Goal: Task Accomplishment & Management: Manage account settings

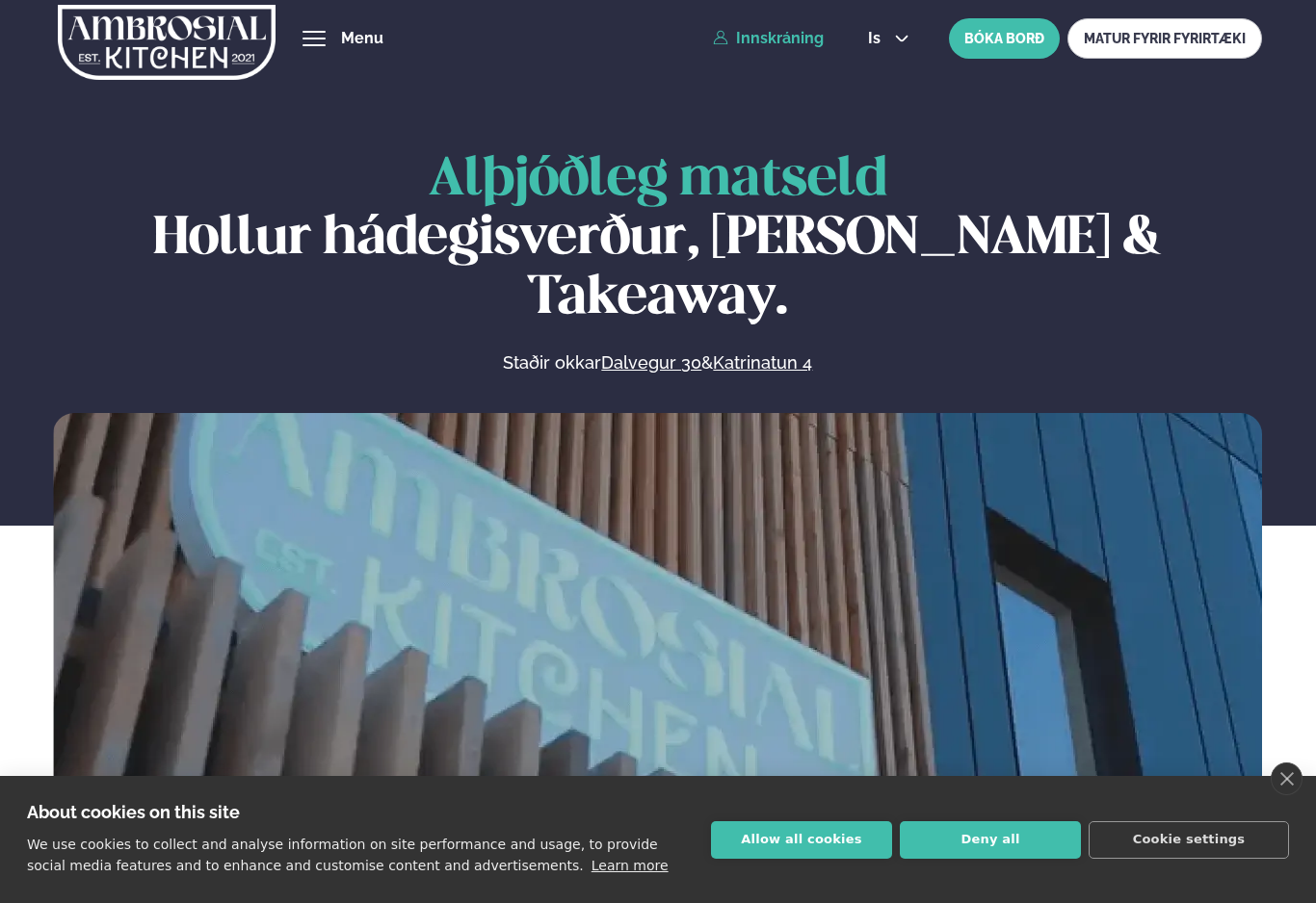
click at [788, 35] on link "Innskráning" at bounding box center [769, 38] width 111 height 17
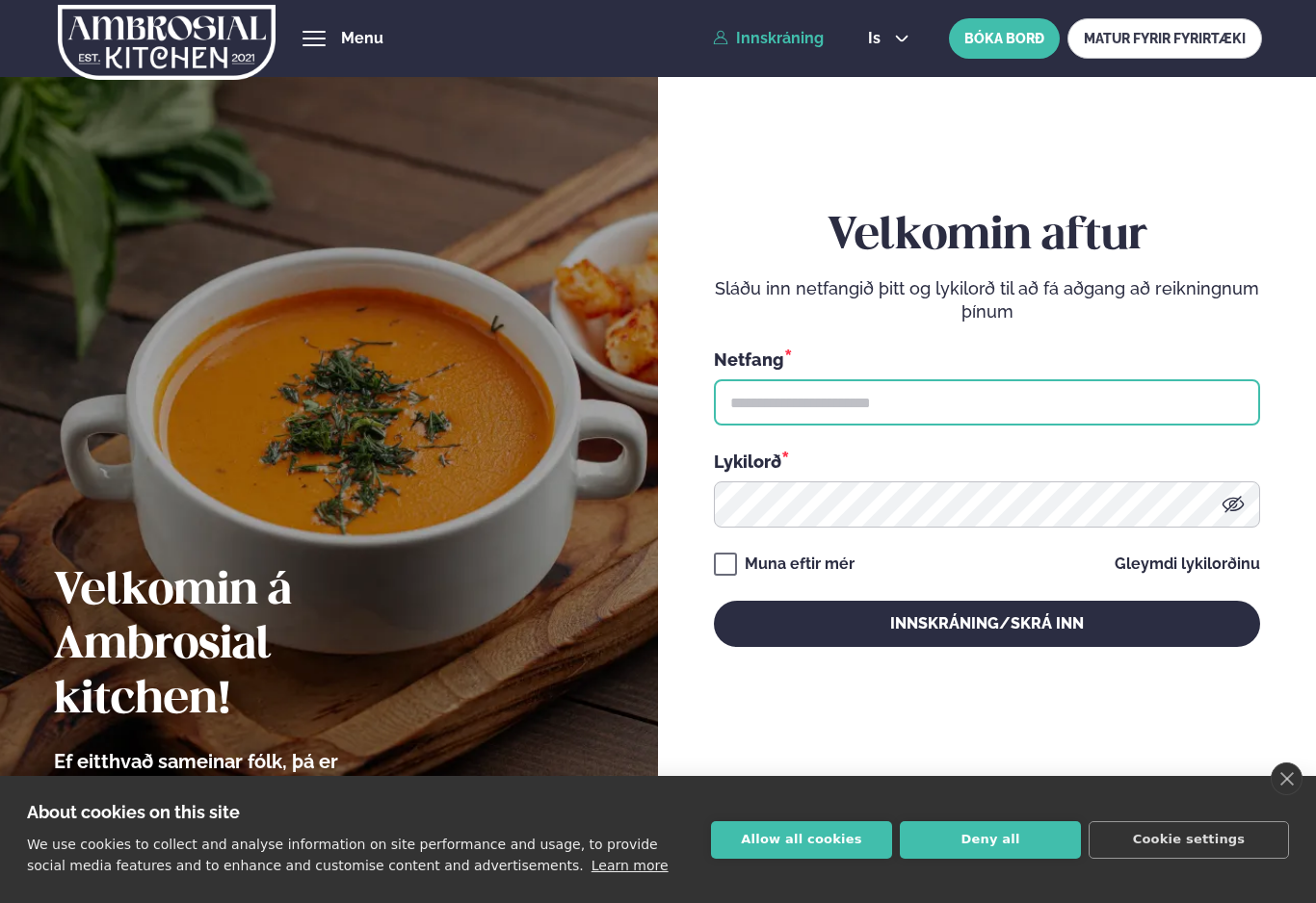
click at [1024, 422] on input "text" at bounding box center [987, 402] width 546 height 47
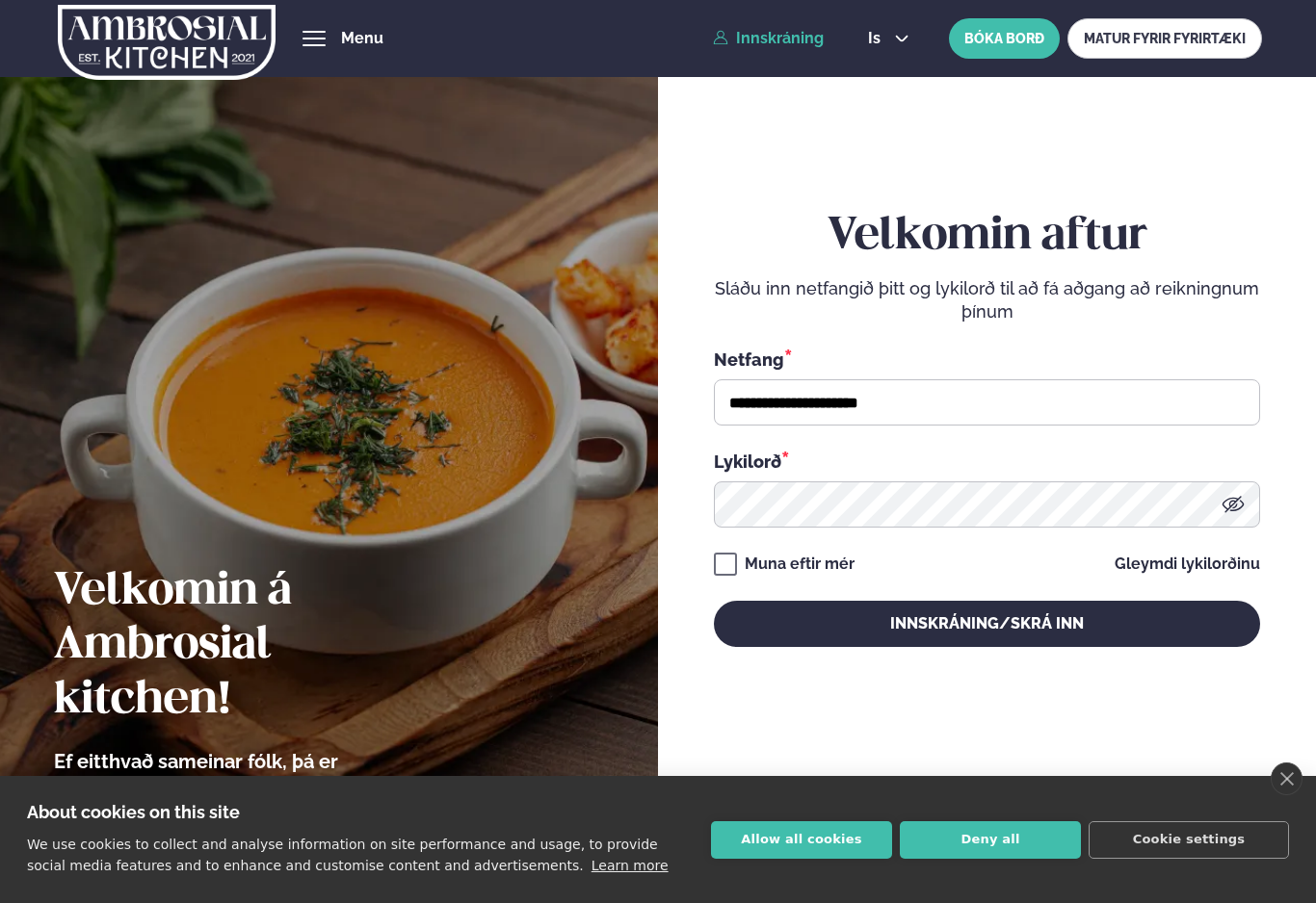
type input "**********"
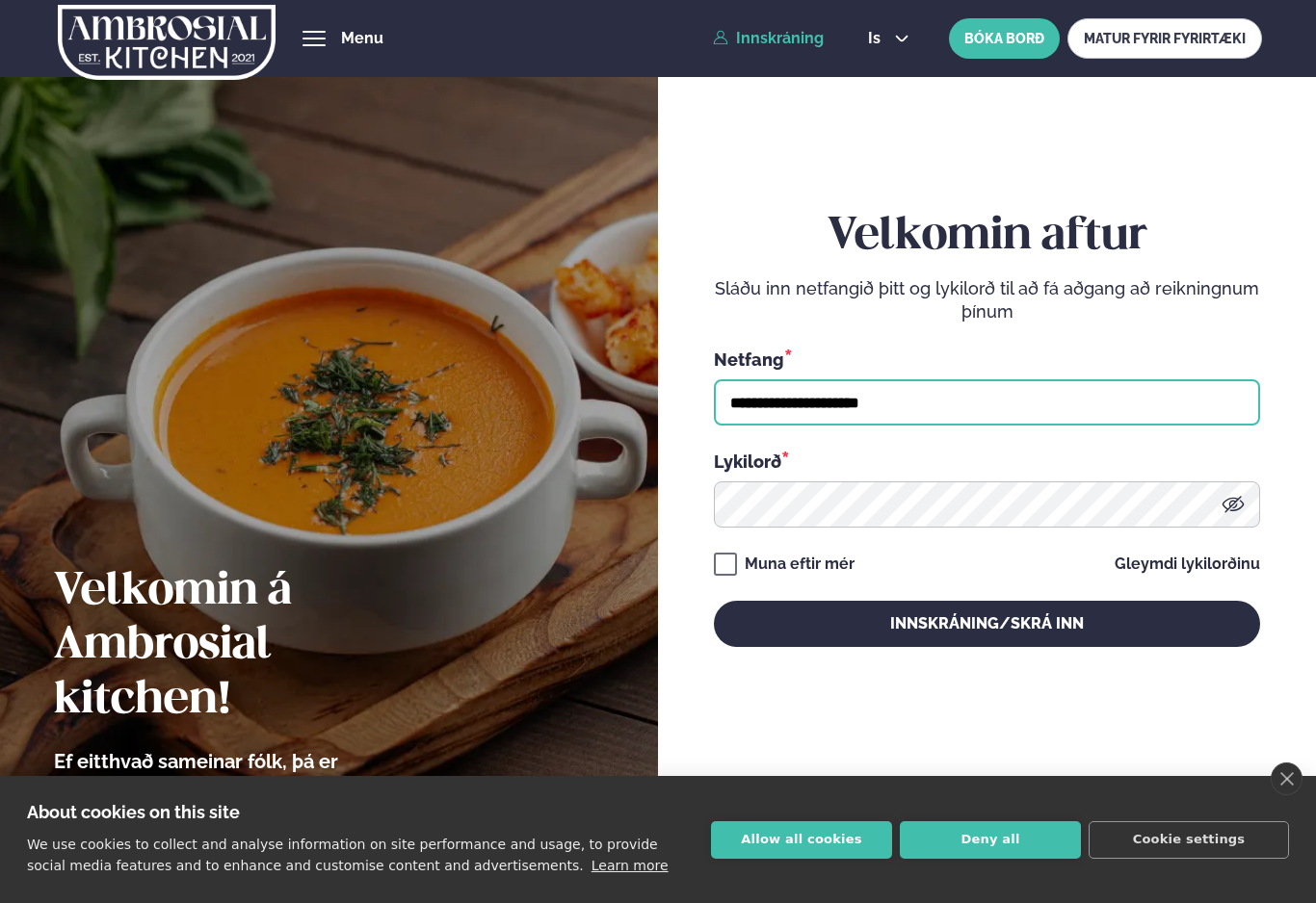
click at [987, 638] on button "Innskráning/Skrá inn" at bounding box center [987, 623] width 546 height 47
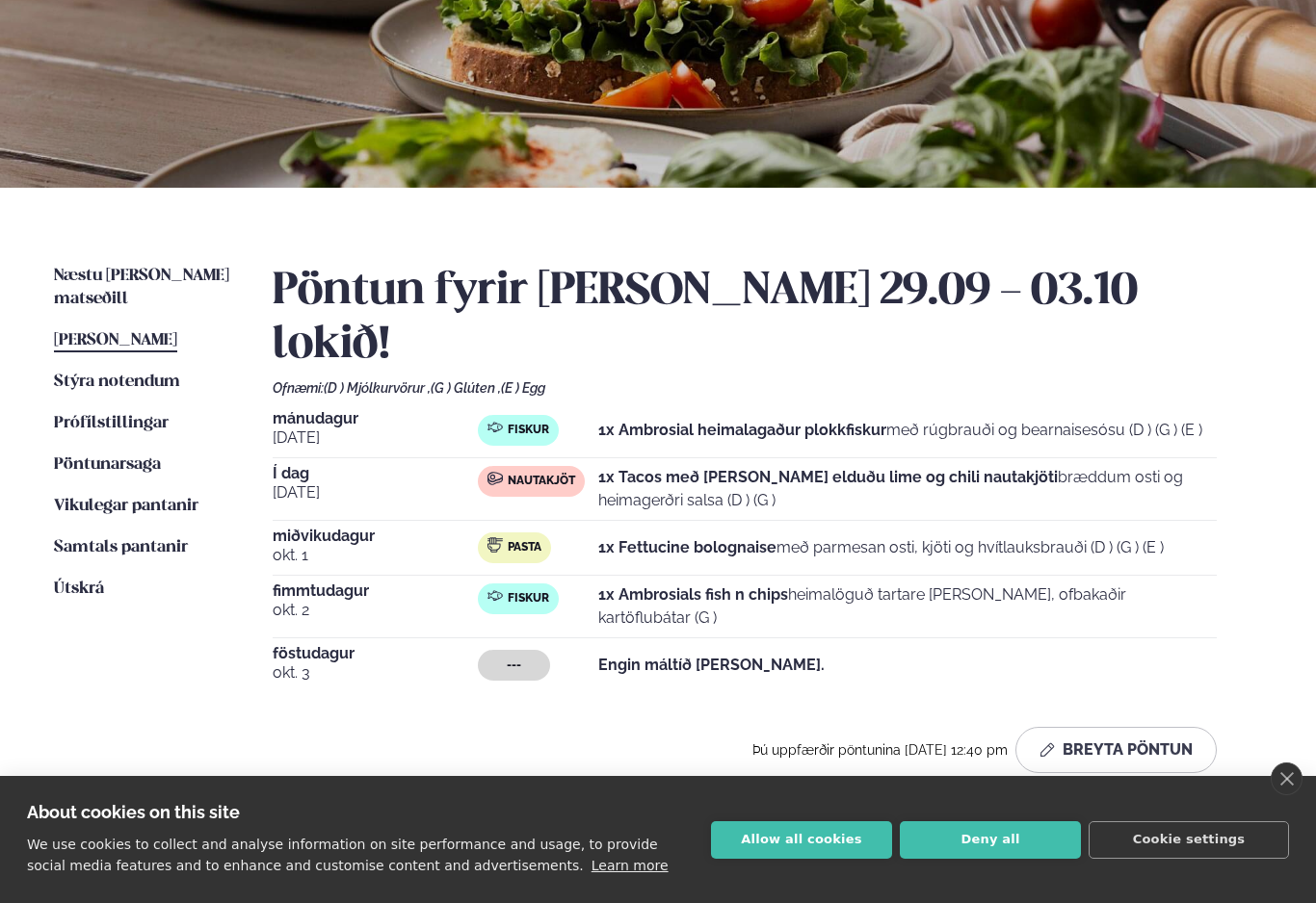
scroll to position [235, 0]
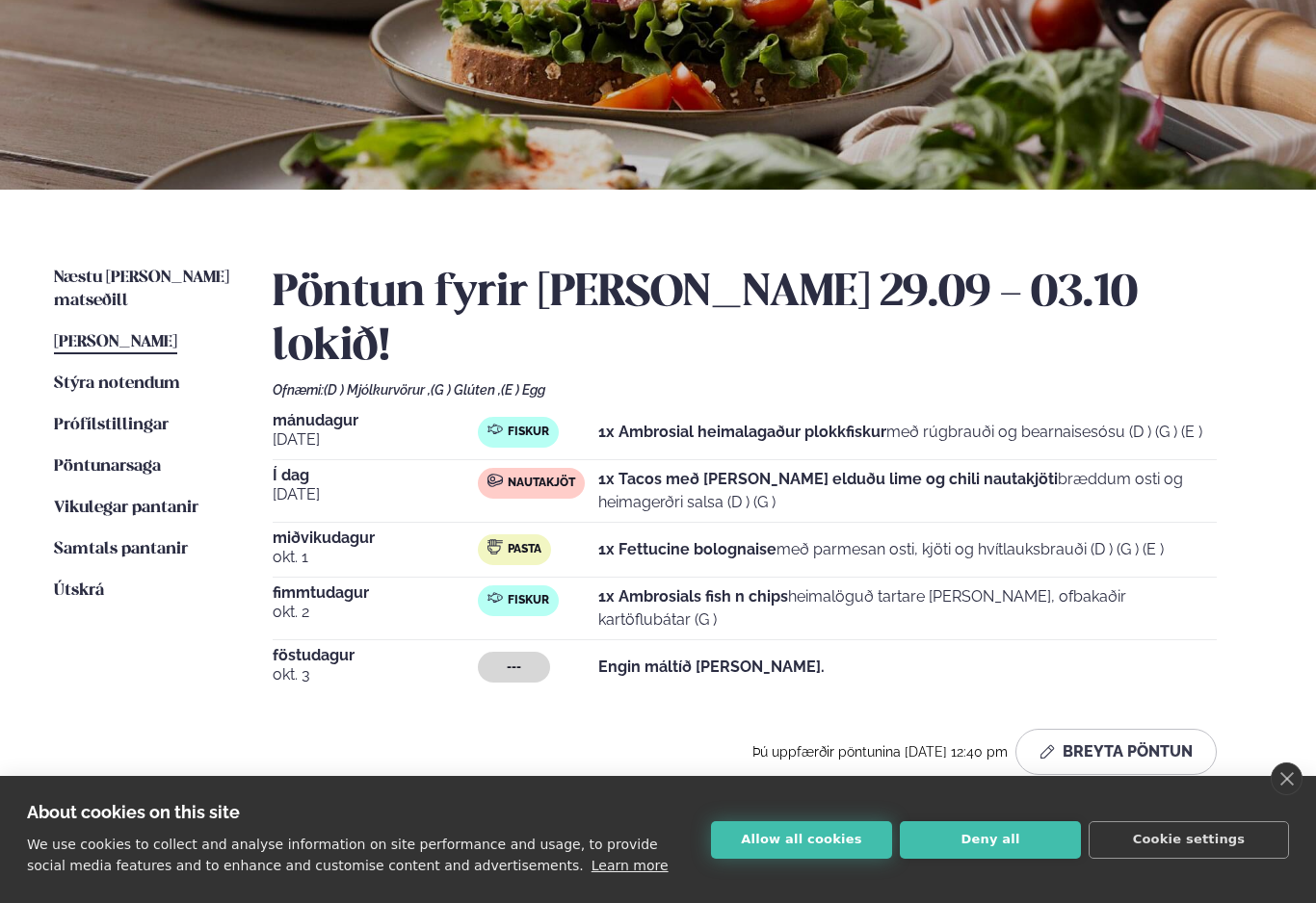
click at [839, 858] on button "Allow all cookies" at bounding box center [801, 841] width 181 height 38
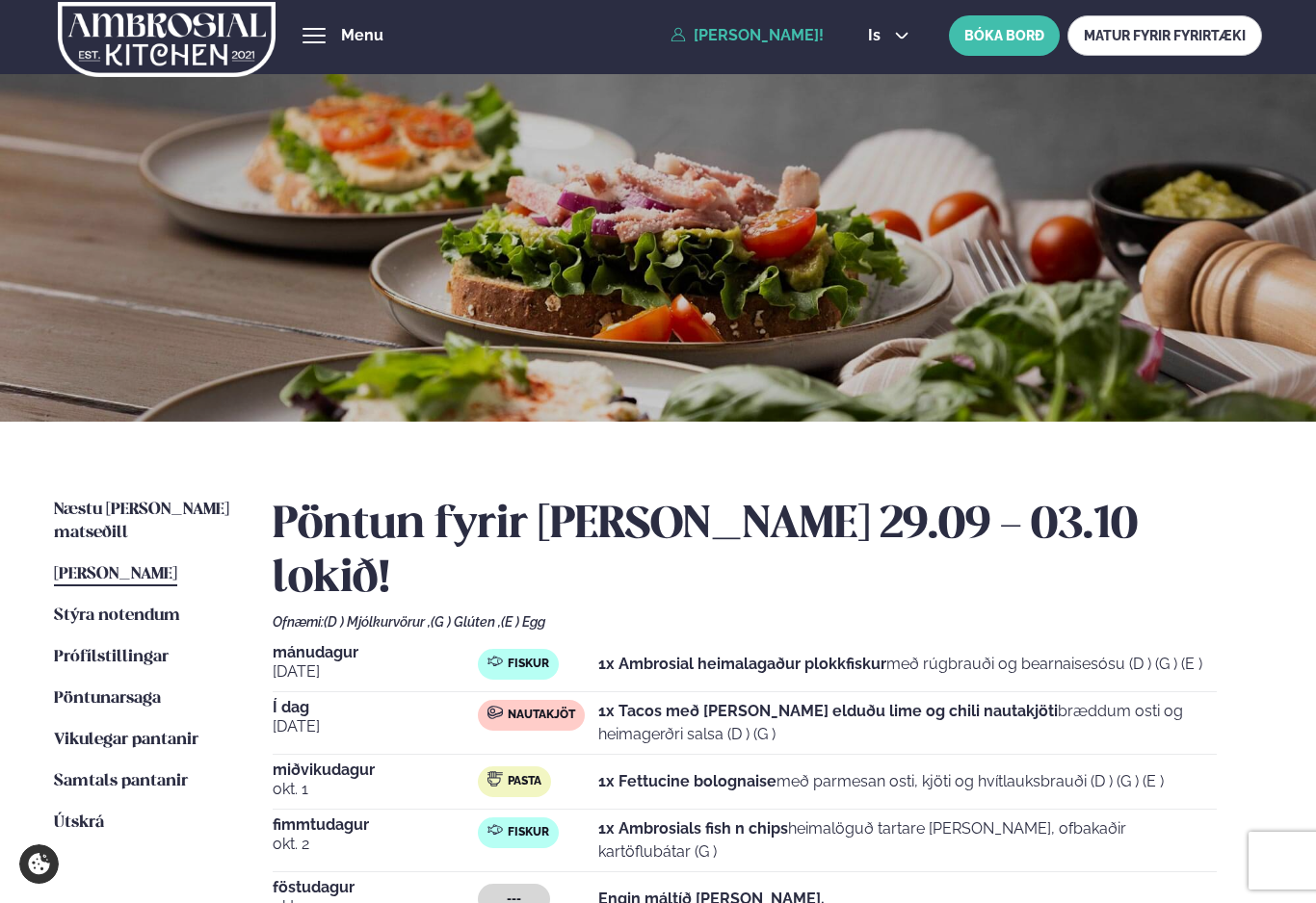
scroll to position [0, 0]
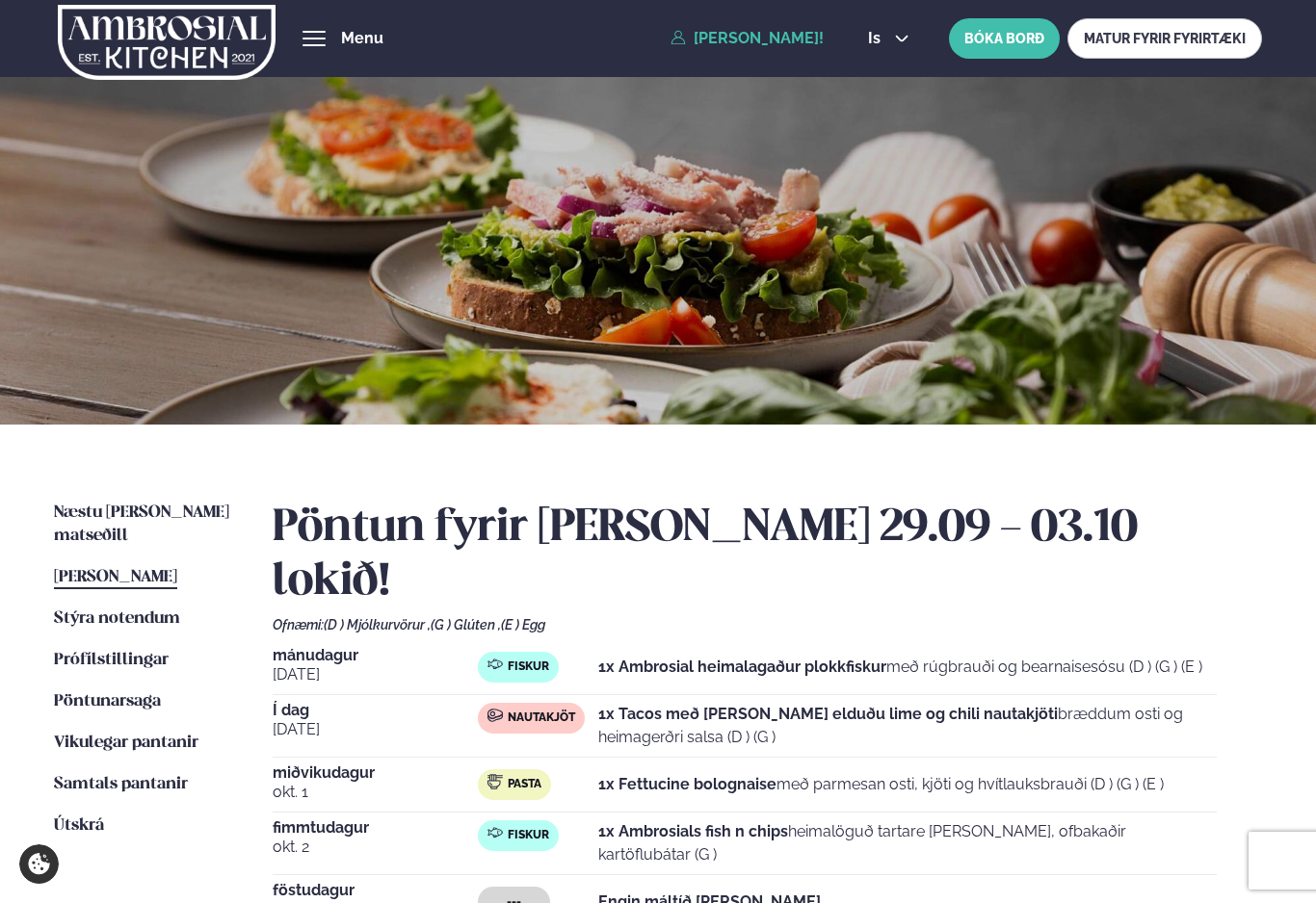
click at [161, 569] on span "[PERSON_NAME]" at bounding box center [115, 577] width 123 height 17
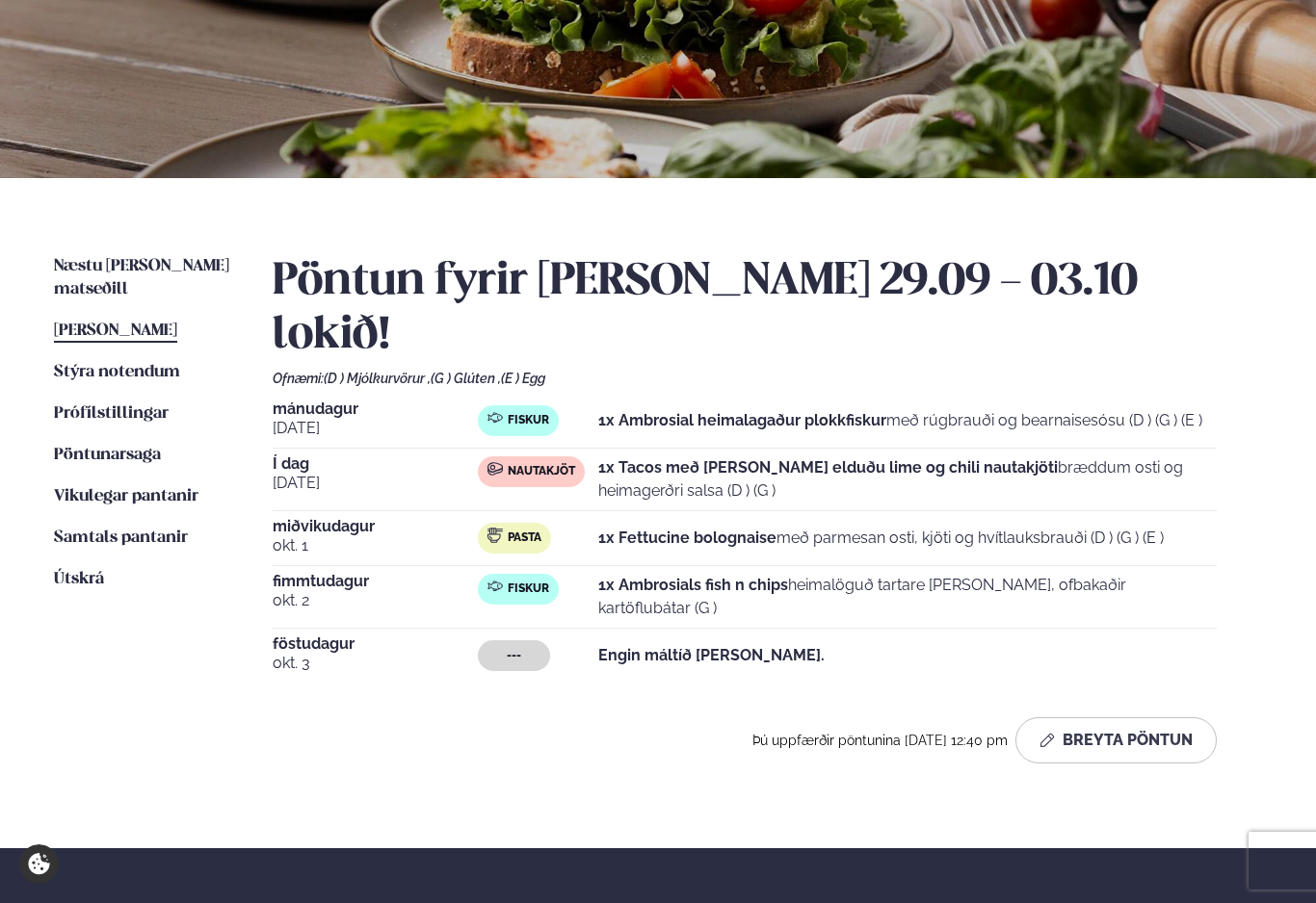
scroll to position [291, 0]
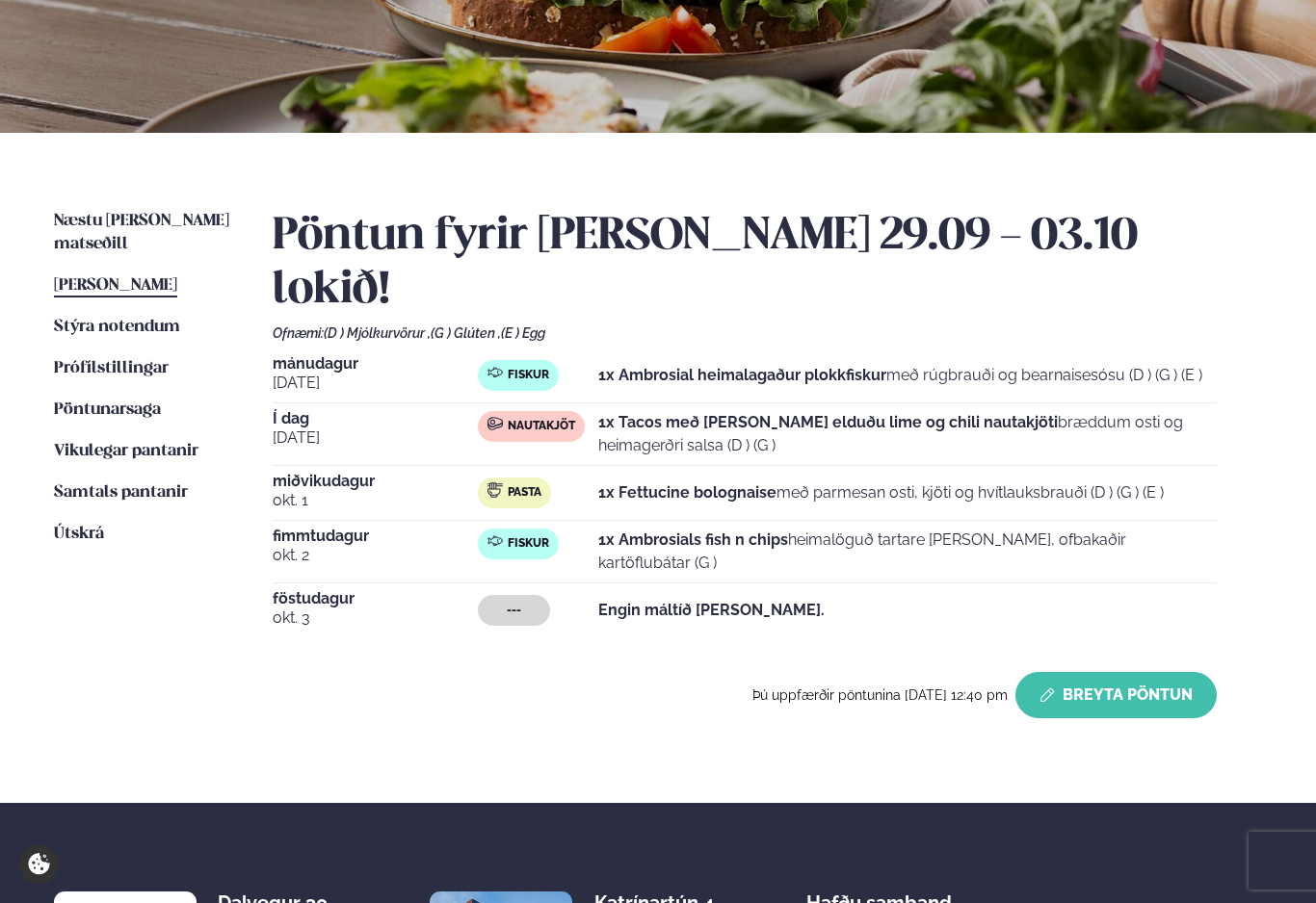
click at [1137, 672] on button "Breyta Pöntun" at bounding box center [1116, 695] width 201 height 47
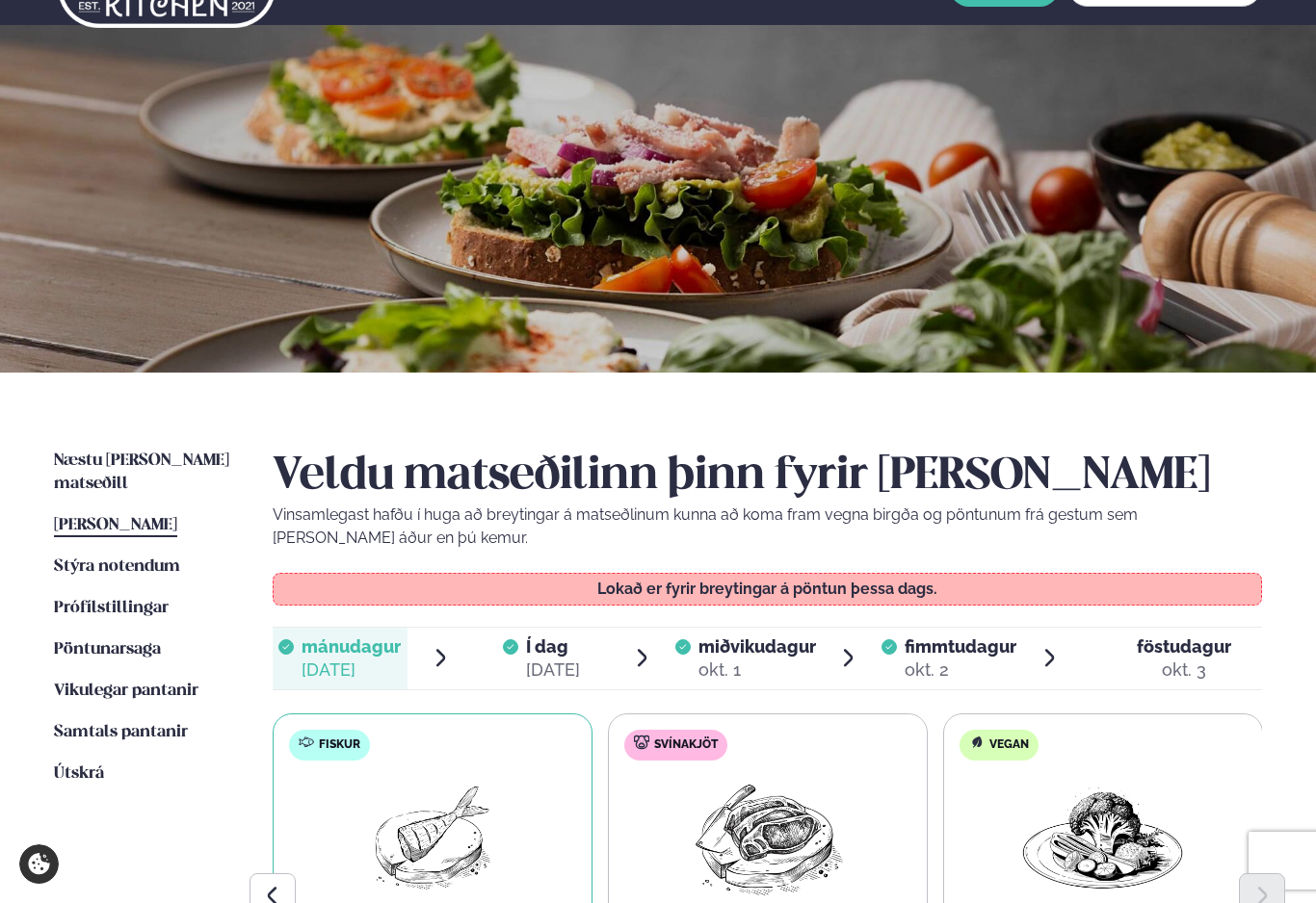
scroll to position [0, 0]
